Goal: Transaction & Acquisition: Book appointment/travel/reservation

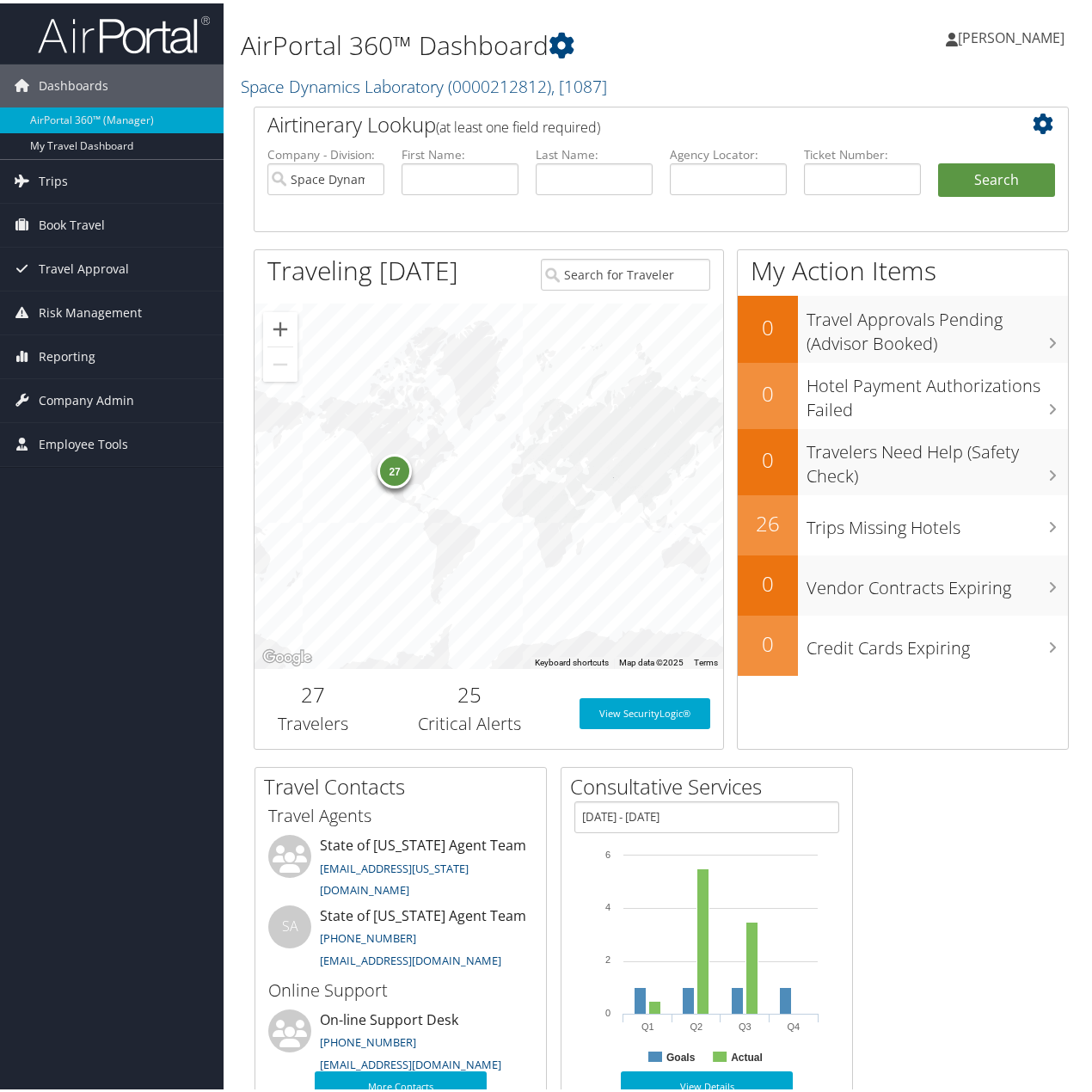
click at [561, 429] on div "27" at bounding box center [489, 482] width 469 height 365
click at [51, 215] on span "Book Travel" at bounding box center [72, 221] width 66 height 43
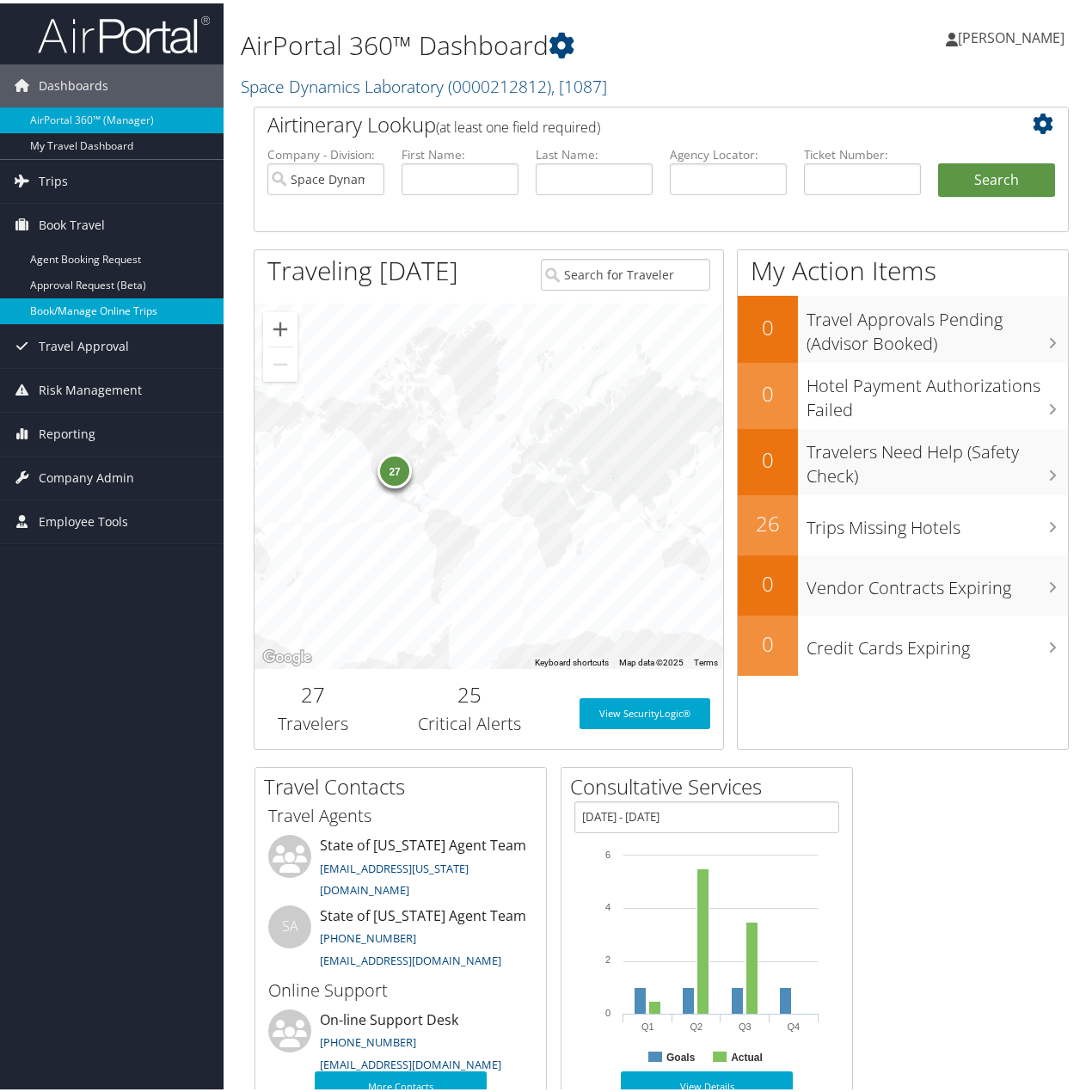
click at [82, 305] on link "Book/Manage Online Trips" at bounding box center [112, 308] width 223 height 25
